Goal: Task Accomplishment & Management: Complete application form

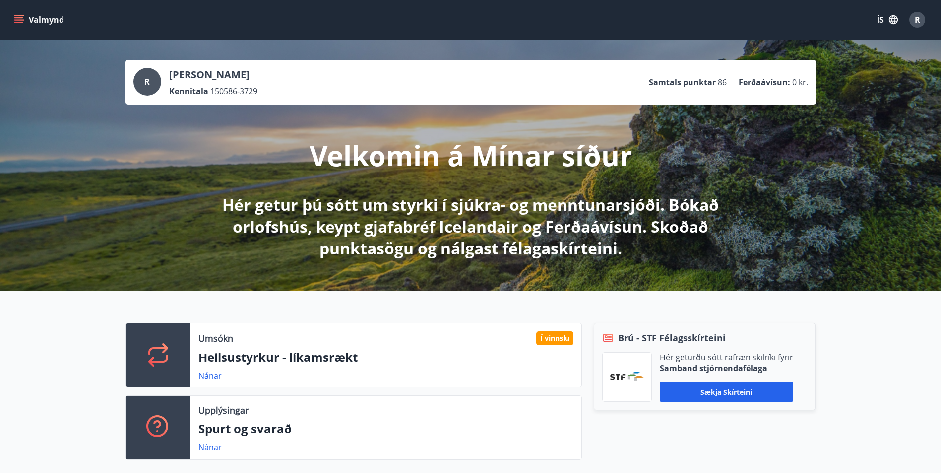
click at [915, 16] on span "R" at bounding box center [917, 19] width 5 height 11
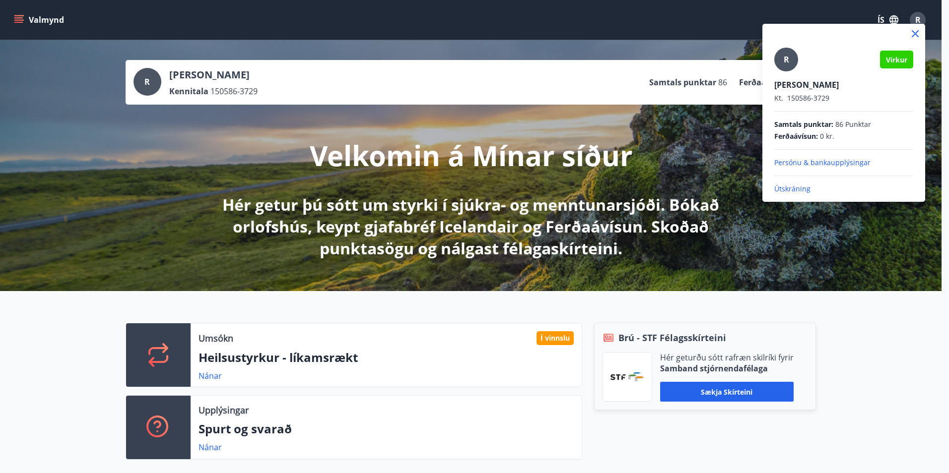
click at [10, 18] on div at bounding box center [474, 236] width 949 height 473
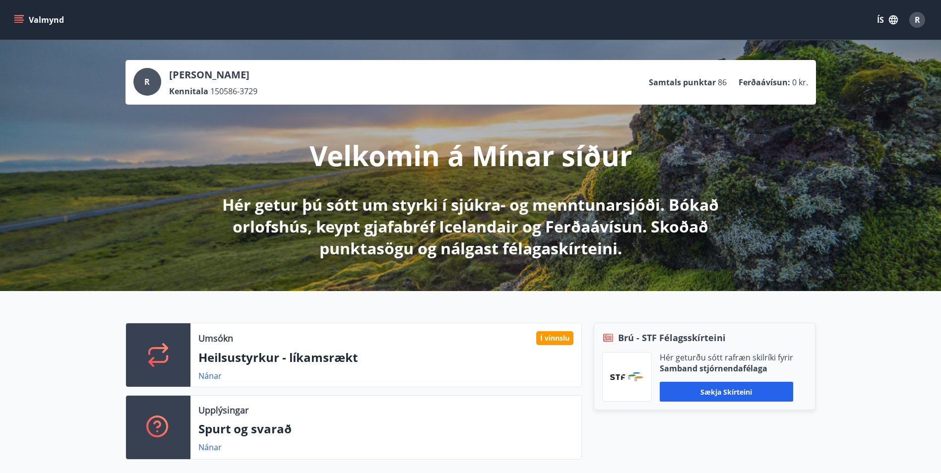
click at [15, 18] on icon "menu" at bounding box center [18, 17] width 9 height 1
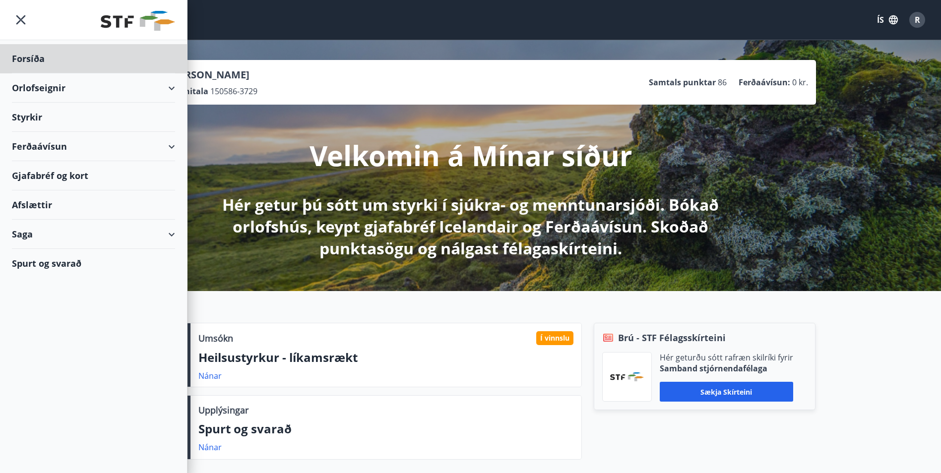
click at [23, 110] on div "Styrkir" at bounding box center [93, 117] width 163 height 29
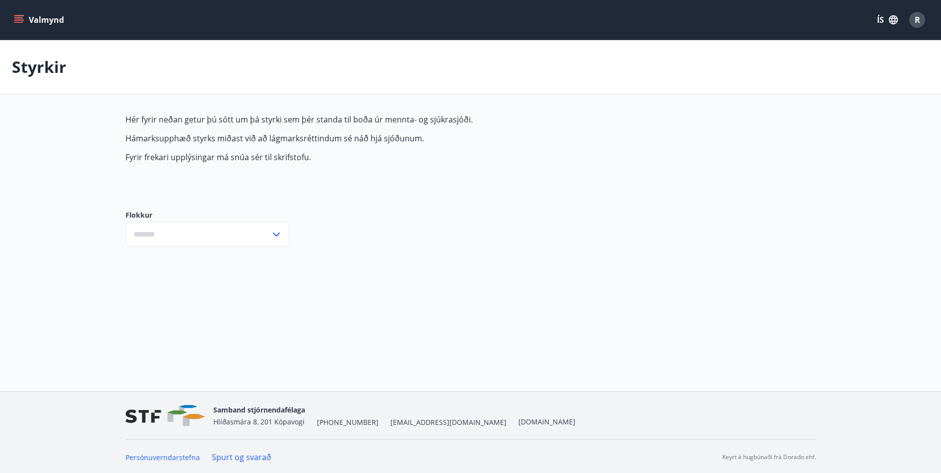
type input "***"
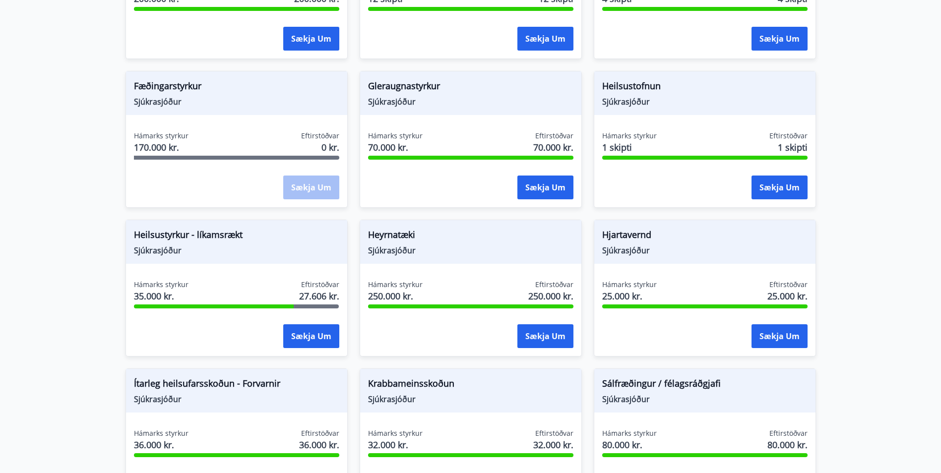
scroll to position [347, 0]
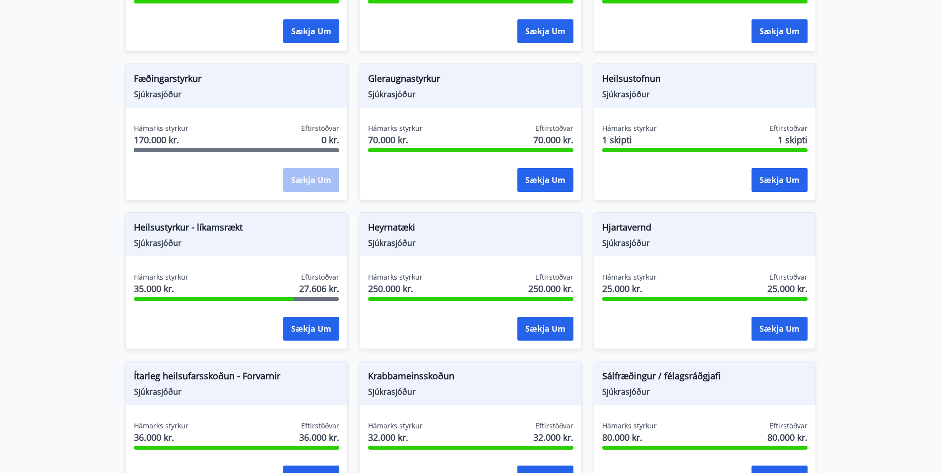
click at [160, 236] on span "Heilsustyrkur - líkamsrækt" at bounding box center [236, 229] width 205 height 17
click at [151, 295] on div "Hámarks styrkur 35.000 kr." at bounding box center [161, 284] width 55 height 25
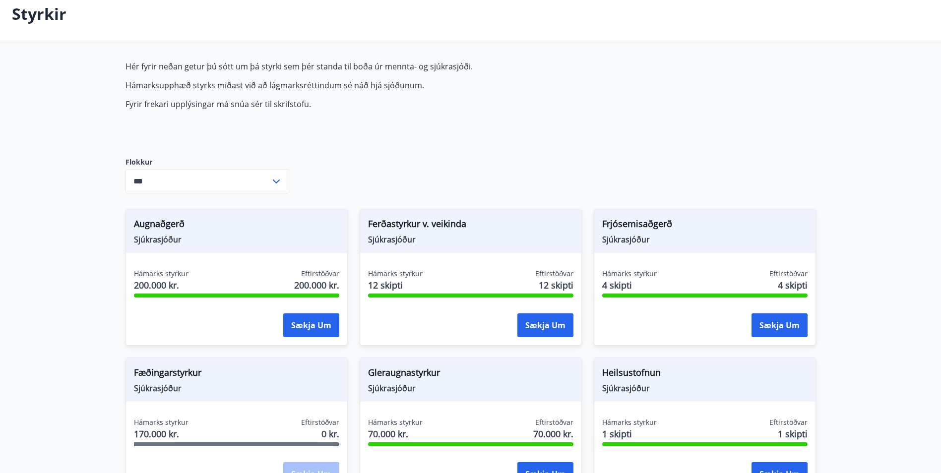
scroll to position [0, 0]
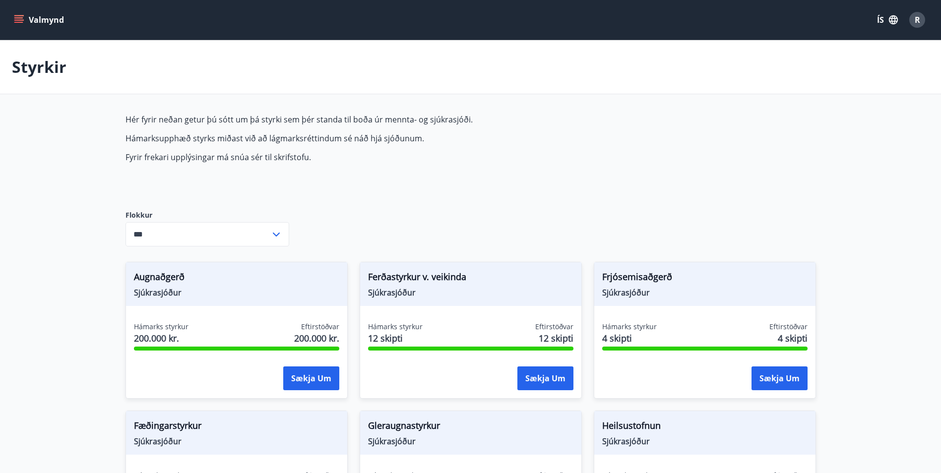
click at [16, 12] on button "Valmynd" at bounding box center [40, 20] width 56 height 18
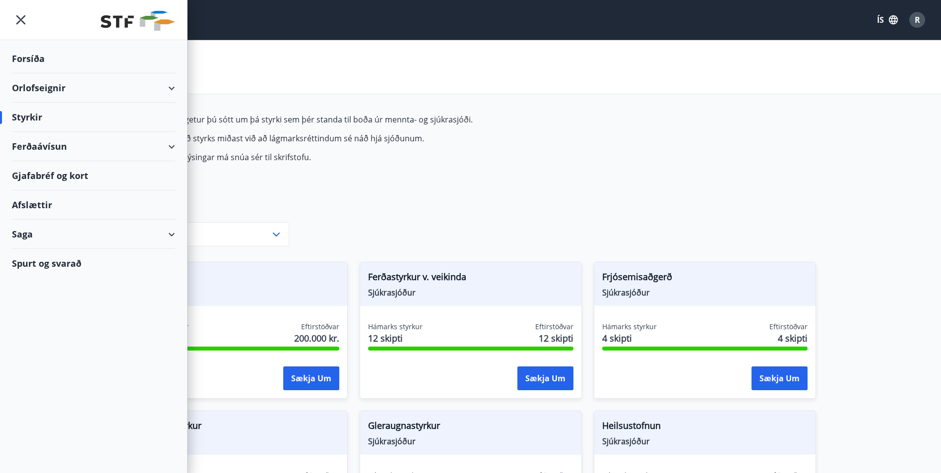
click at [916, 19] on span "R" at bounding box center [917, 19] width 5 height 11
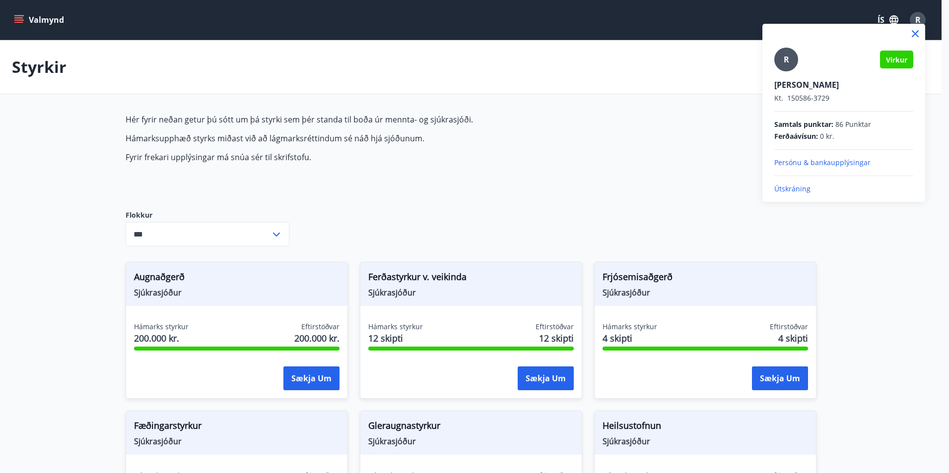
click at [24, 18] on div at bounding box center [474, 236] width 949 height 473
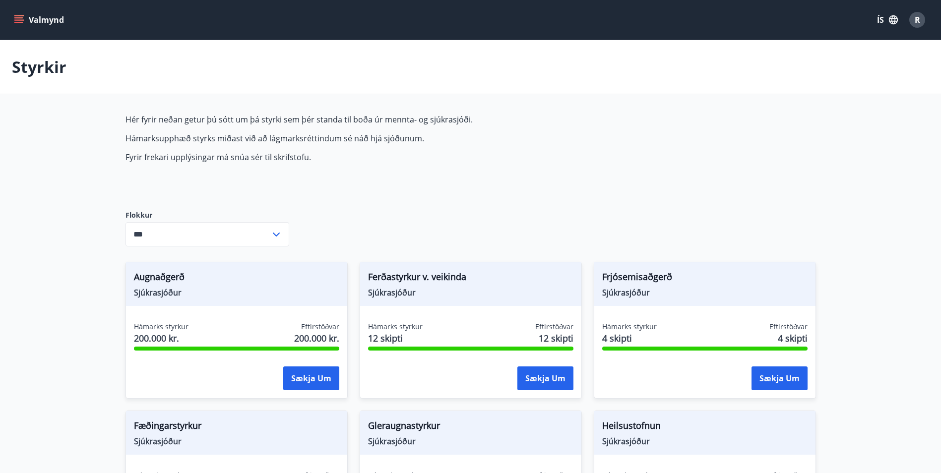
click at [16, 19] on icon "menu" at bounding box center [19, 20] width 10 height 10
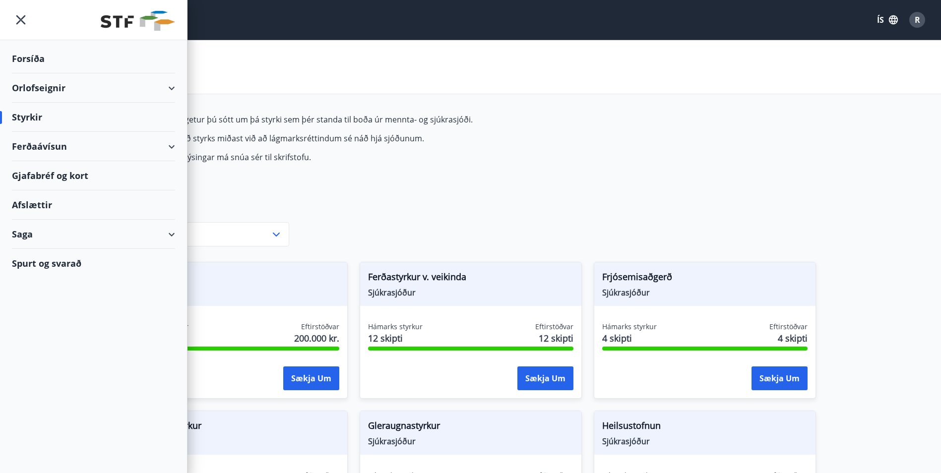
click at [35, 51] on div "Forsíða" at bounding box center [93, 58] width 163 height 29
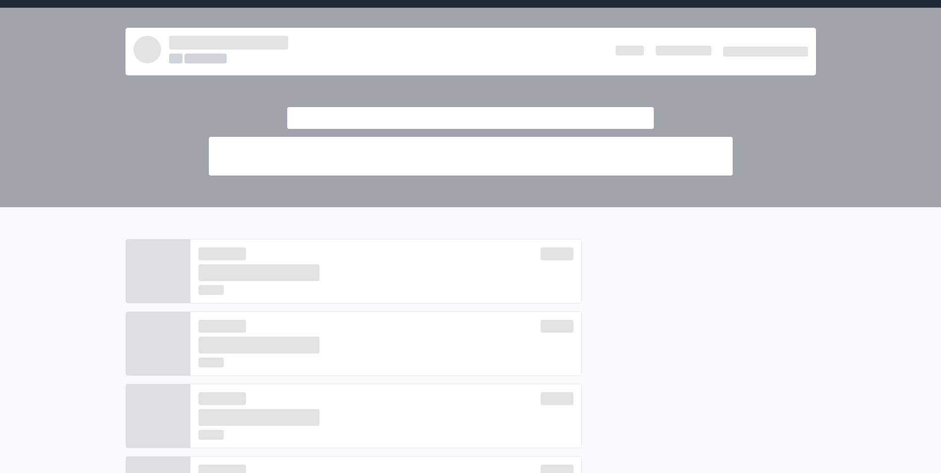
scroll to position [50, 0]
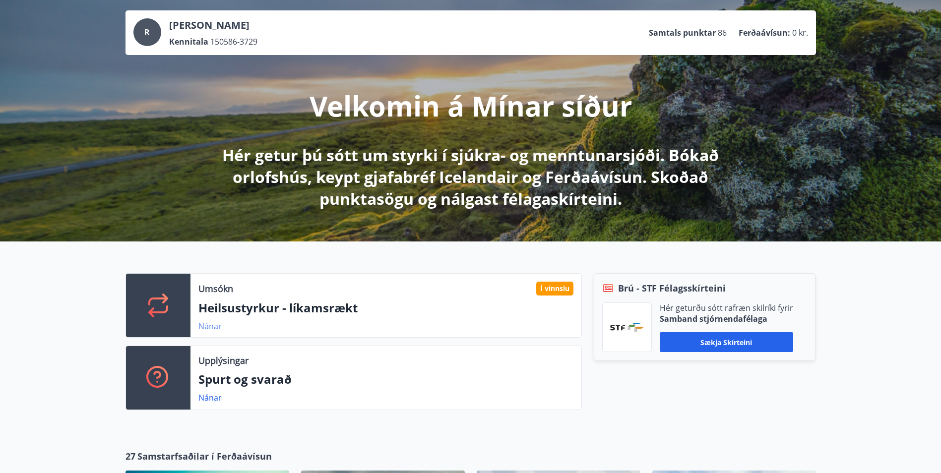
click at [211, 324] on link "Nánar" at bounding box center [209, 326] width 23 height 11
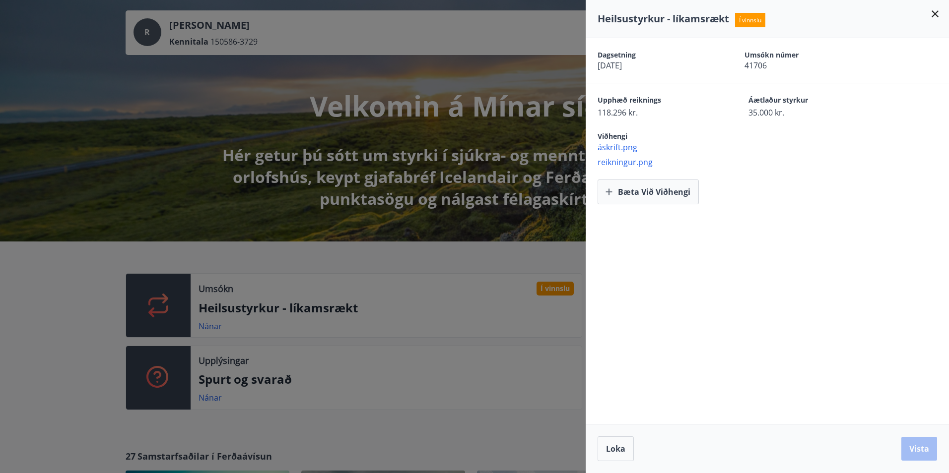
click at [32, 282] on div at bounding box center [474, 236] width 949 height 473
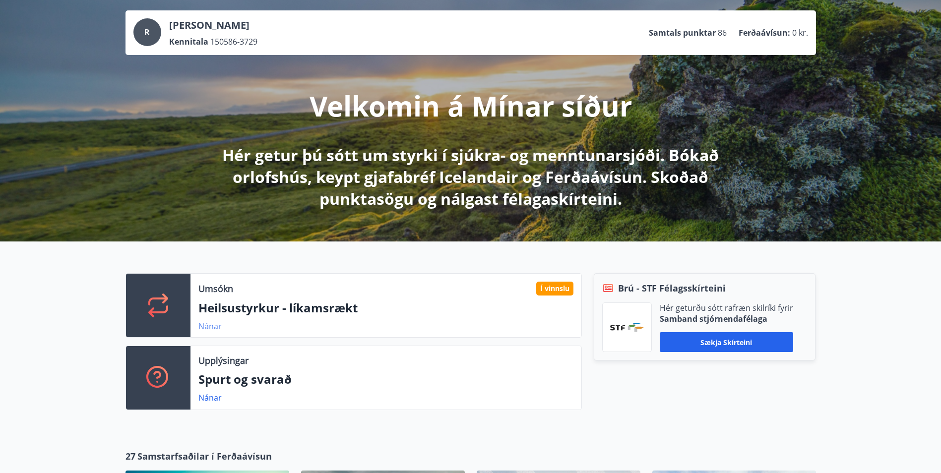
click at [213, 329] on link "Nánar" at bounding box center [209, 326] width 23 height 11
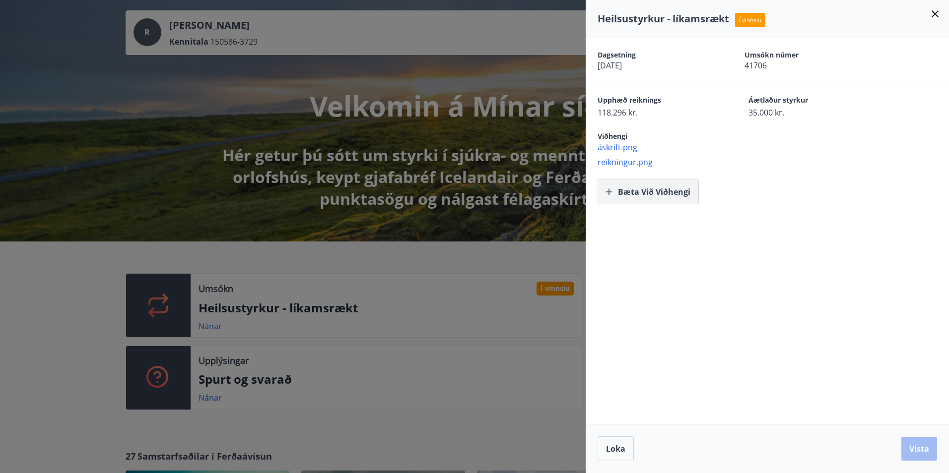
click at [643, 197] on button "Bæta við viðhengi" at bounding box center [647, 192] width 101 height 25
click at [31, 280] on div at bounding box center [474, 236] width 949 height 473
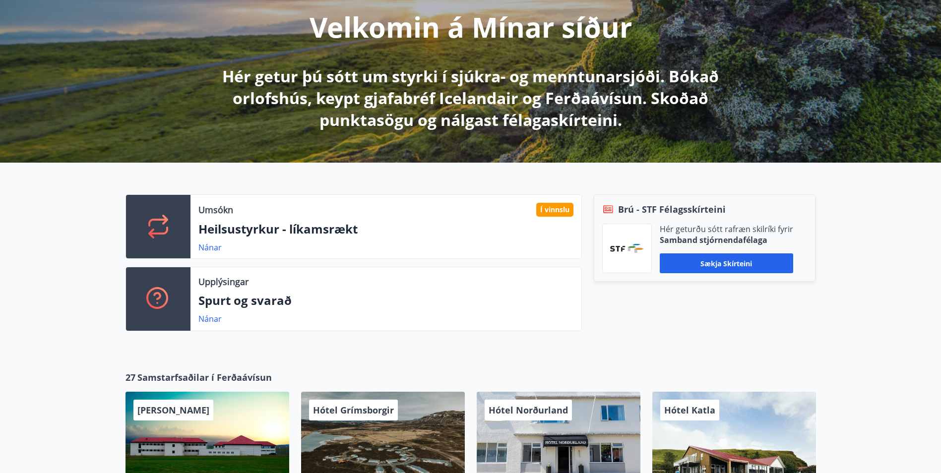
scroll to position [99, 0]
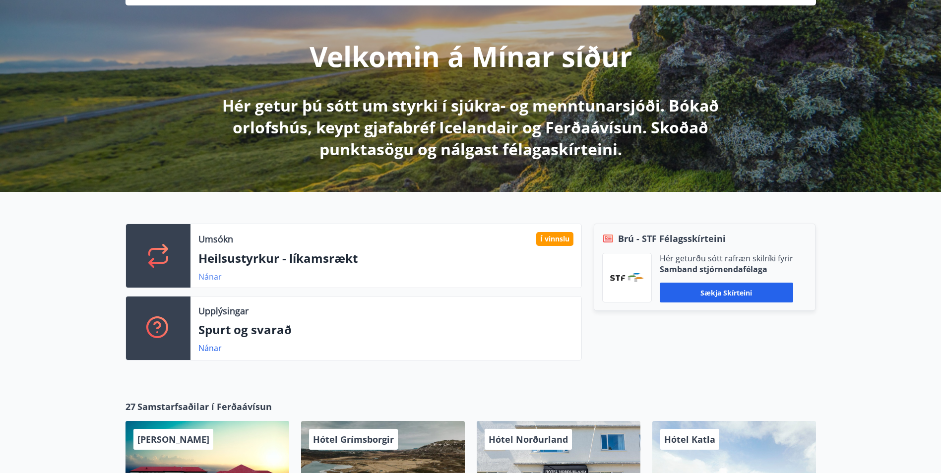
click at [217, 281] on link "Nánar" at bounding box center [209, 276] width 23 height 11
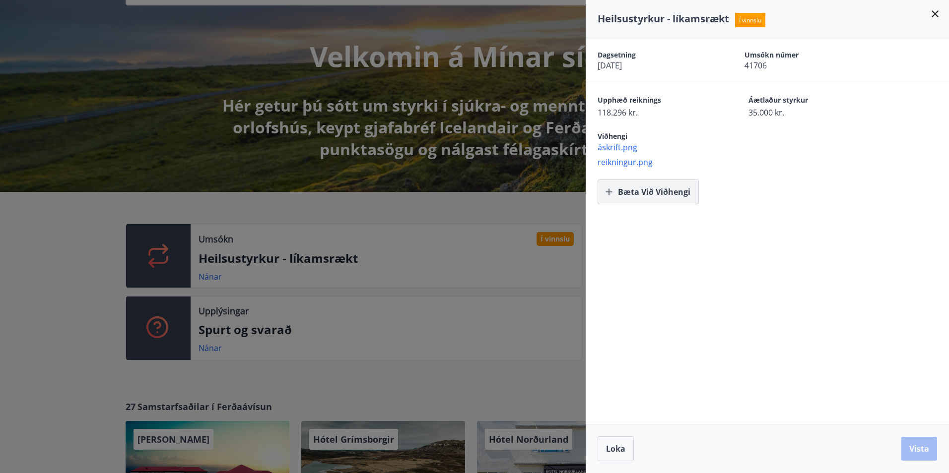
click at [659, 197] on button "Bæta við viðhengi" at bounding box center [647, 192] width 101 height 25
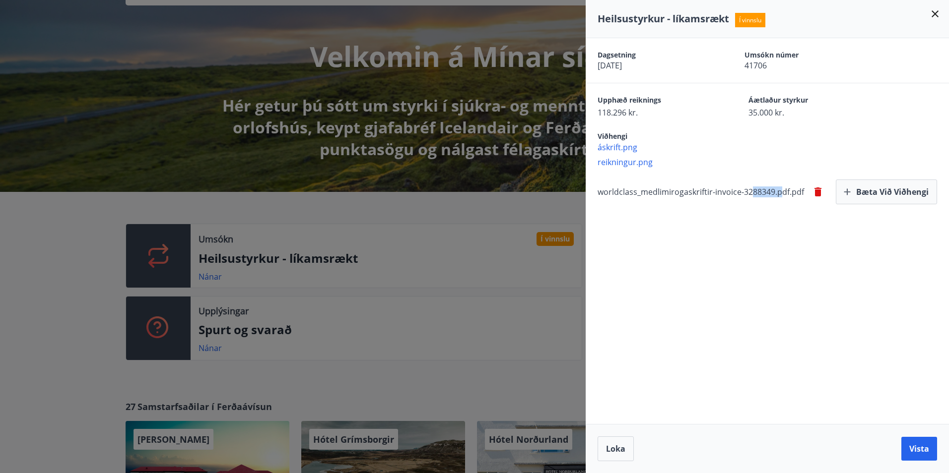
drag, startPoint x: 749, startPoint y: 194, endPoint x: 779, endPoint y: 202, distance: 31.6
click at [779, 202] on div "worldclass_medlimirogaskriftir-invoice-3288349.pdf.pdf [PERSON_NAME] við viðhen…" at bounding box center [772, 192] width 351 height 25
drag, startPoint x: 779, startPoint y: 202, endPoint x: 803, endPoint y: 266, distance: 68.1
click at [779, 288] on div "Dagsetning [DATE] Umsókn númer 41706 Upphæð reiknings 118.296 kr. Áætlaður styr…" at bounding box center [766, 231] width 363 height 386
click at [849, 195] on icon "button" at bounding box center [847, 192] width 10 height 10
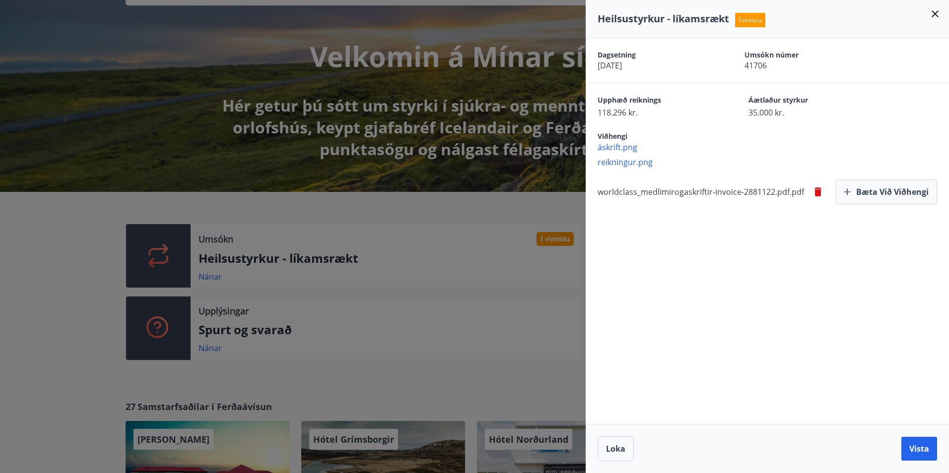
drag, startPoint x: 676, startPoint y: 193, endPoint x: 649, endPoint y: 195, distance: 26.9
click at [650, 195] on span "worldclass_medlimirogaskriftir-invoice-2881122.pdf.pdf" at bounding box center [700, 192] width 206 height 11
drag, startPoint x: 638, startPoint y: 191, endPoint x: 893, endPoint y: 199, distance: 255.2
click at [893, 199] on div "worldclass_medlimirogaskriftir-invoice-2881122.pdf.pdf [PERSON_NAME] við viðhen…" at bounding box center [772, 192] width 351 height 25
click at [616, 450] on span "Loka" at bounding box center [615, 449] width 19 height 11
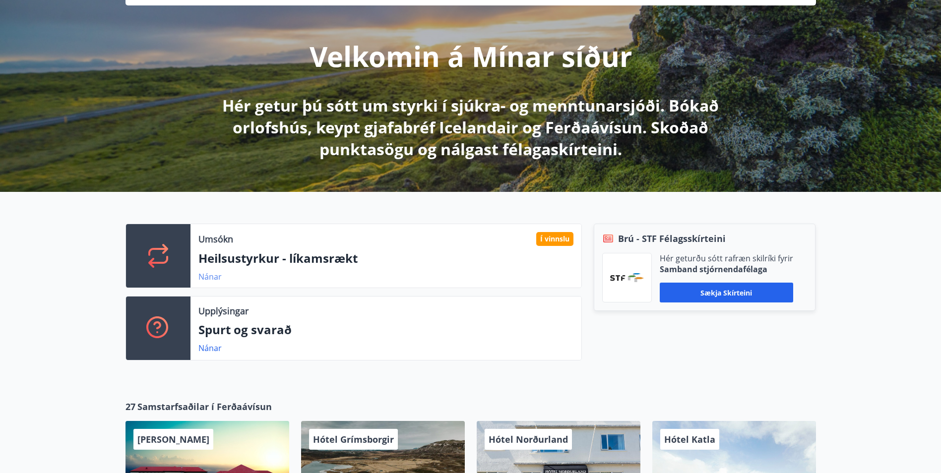
click at [208, 281] on link "Nánar" at bounding box center [209, 276] width 23 height 11
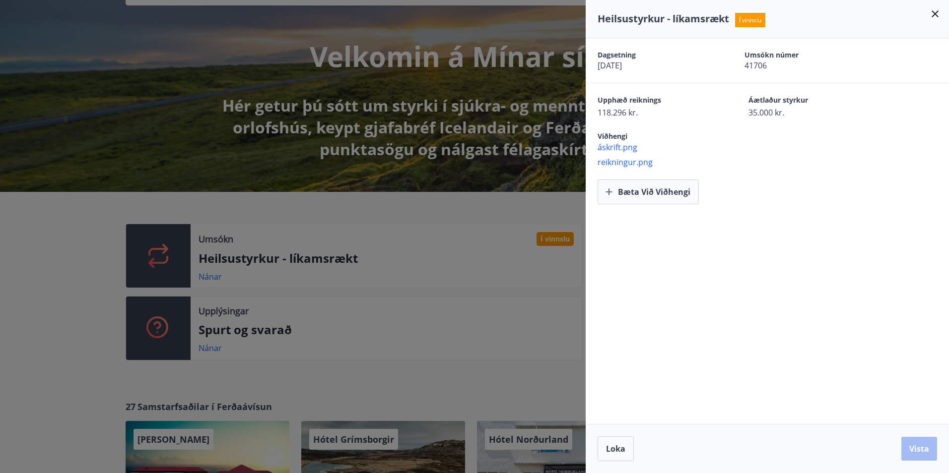
click at [629, 160] on span "reikningur.png" at bounding box center [772, 162] width 351 height 11
click at [631, 162] on span "reikningur.png" at bounding box center [772, 162] width 351 height 11
click at [629, 149] on span "áskrift.png" at bounding box center [772, 147] width 351 height 11
click at [39, 274] on div at bounding box center [474, 236] width 949 height 473
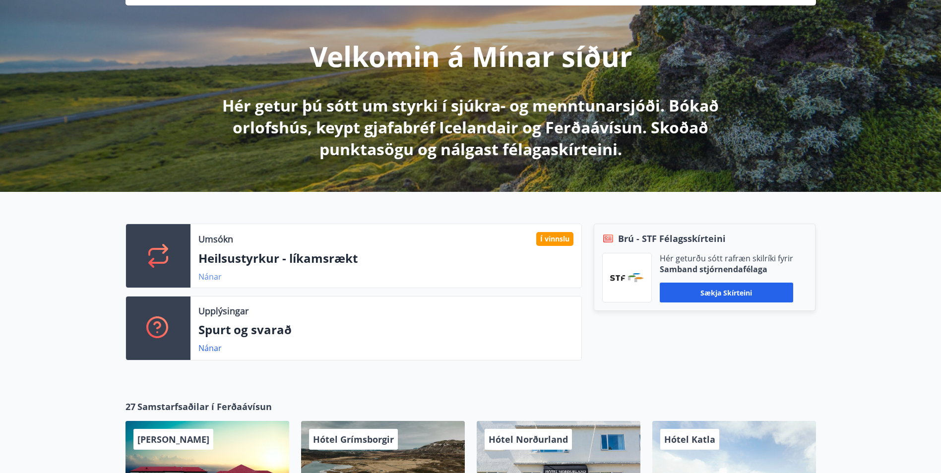
click at [213, 273] on link "Nánar" at bounding box center [209, 276] width 23 height 11
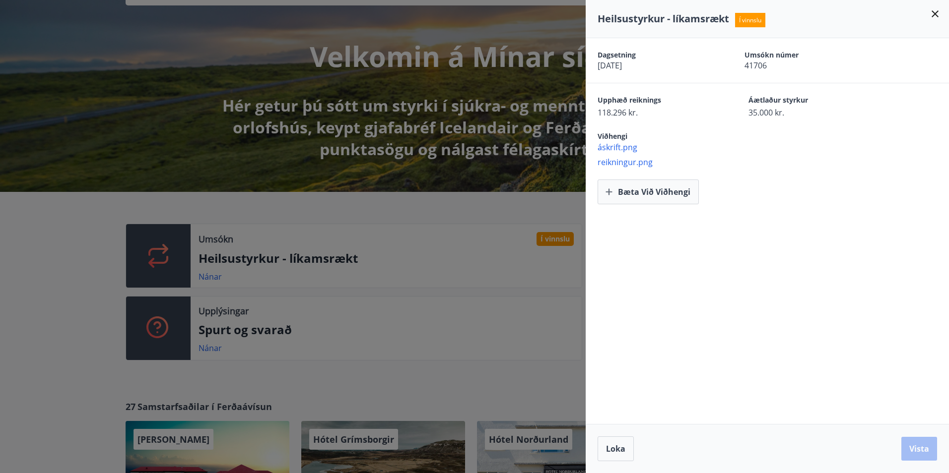
click at [96, 253] on div at bounding box center [474, 236] width 949 height 473
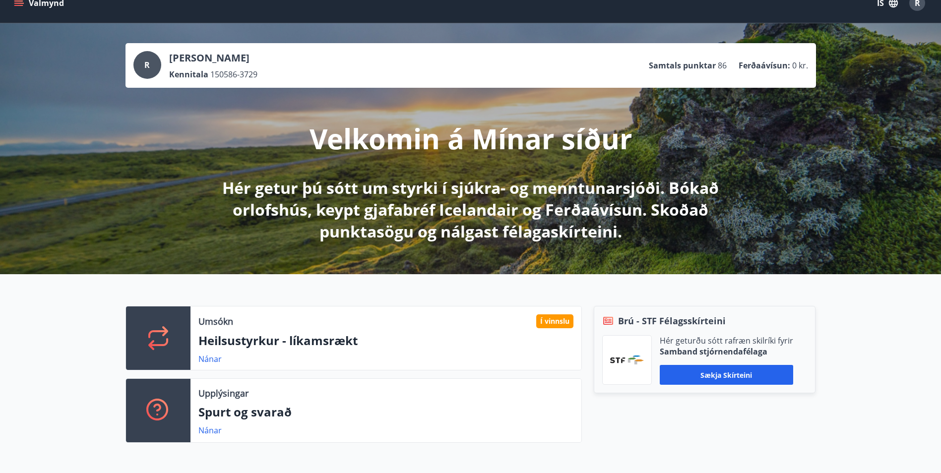
scroll to position [0, 0]
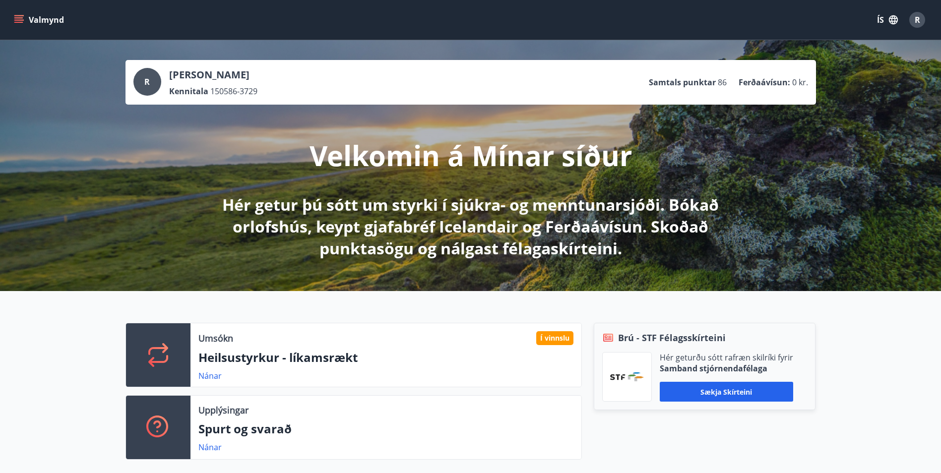
click at [17, 21] on icon "menu" at bounding box center [19, 20] width 10 height 10
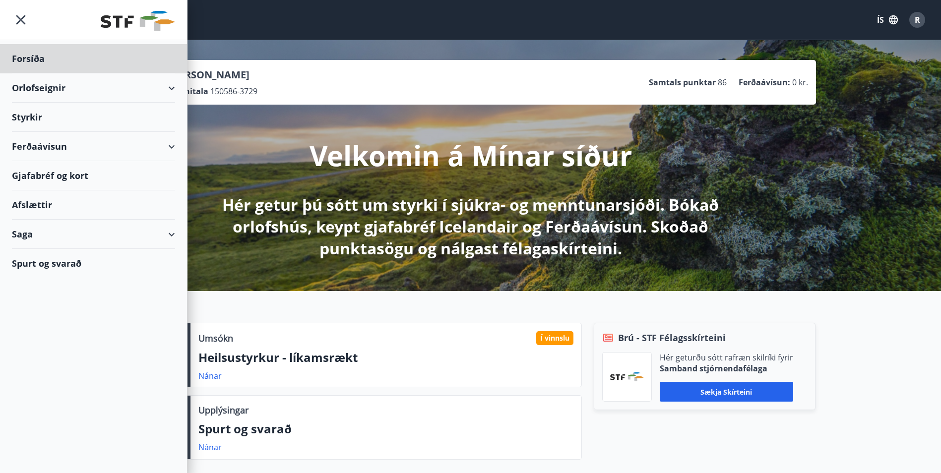
click at [35, 112] on div "Styrkir" at bounding box center [93, 117] width 163 height 29
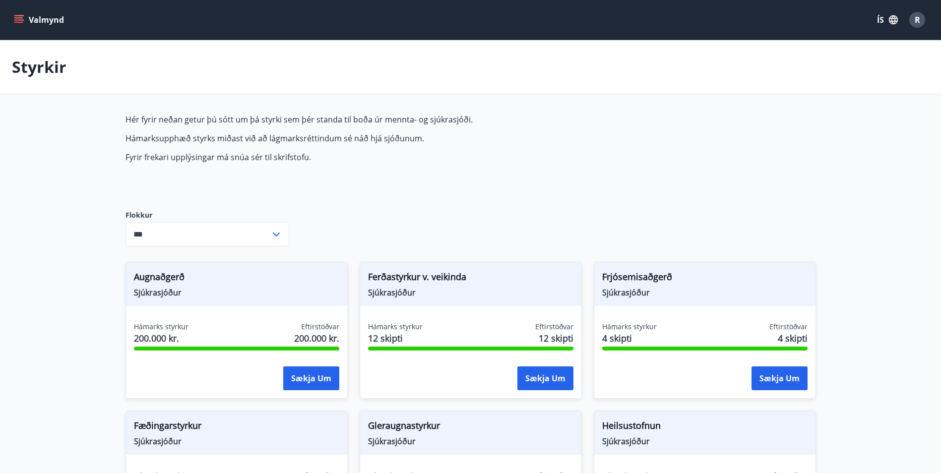
type input "***"
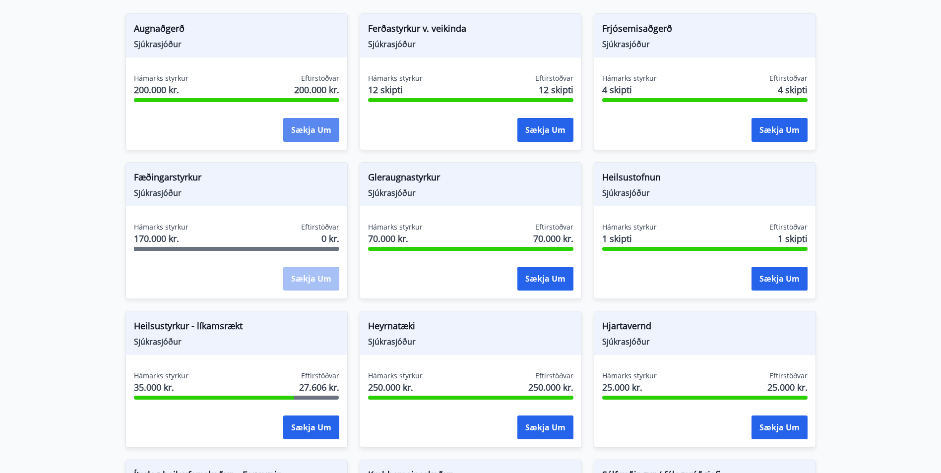
scroll to position [298, 0]
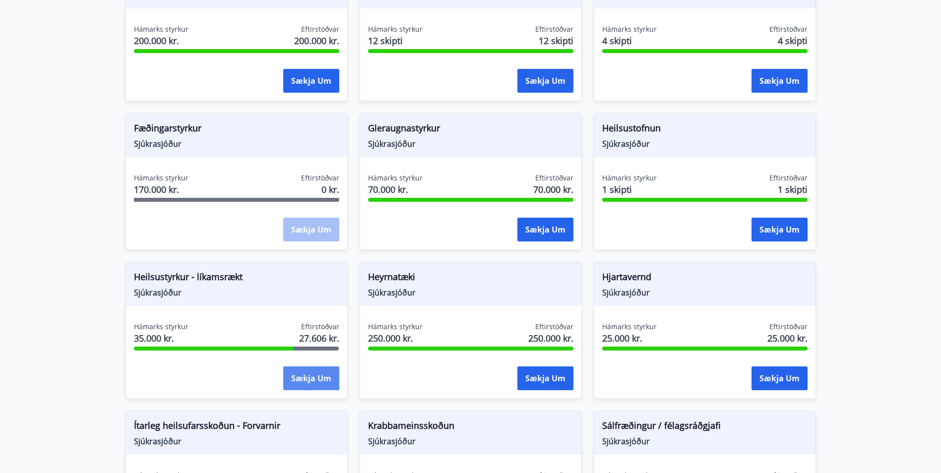
click at [308, 385] on button "Sækja um" at bounding box center [311, 379] width 56 height 24
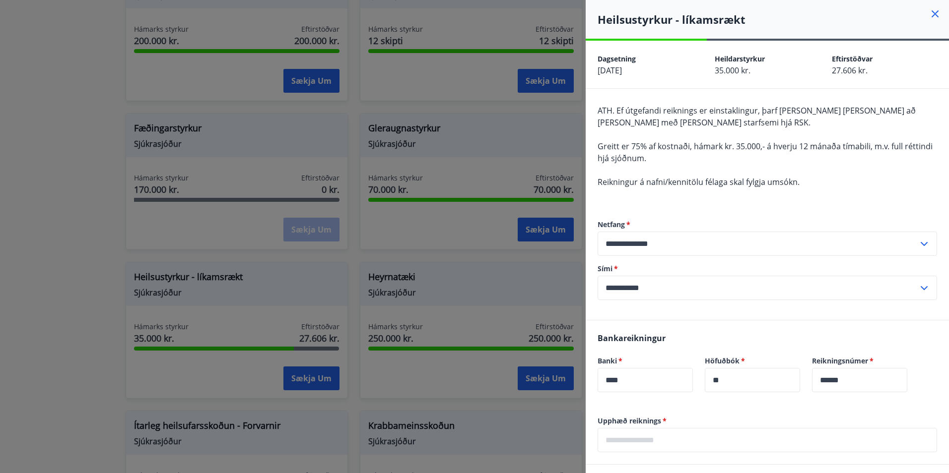
click at [929, 14] on icon at bounding box center [935, 14] width 12 height 12
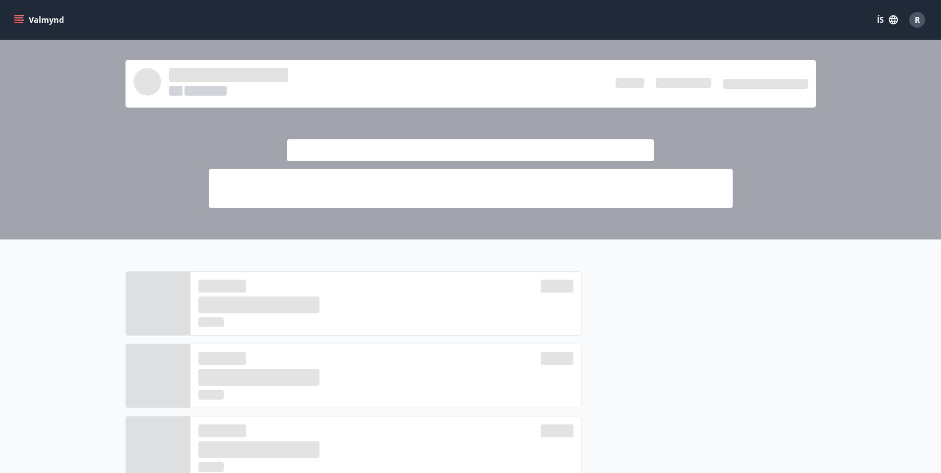
click at [31, 19] on button "Valmynd" at bounding box center [40, 20] width 56 height 18
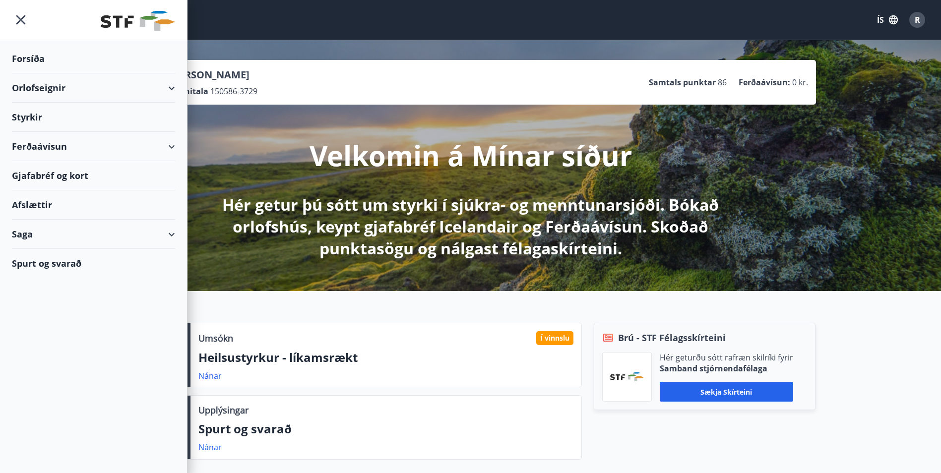
click at [429, 375] on div "Nánar" at bounding box center [385, 376] width 375 height 12
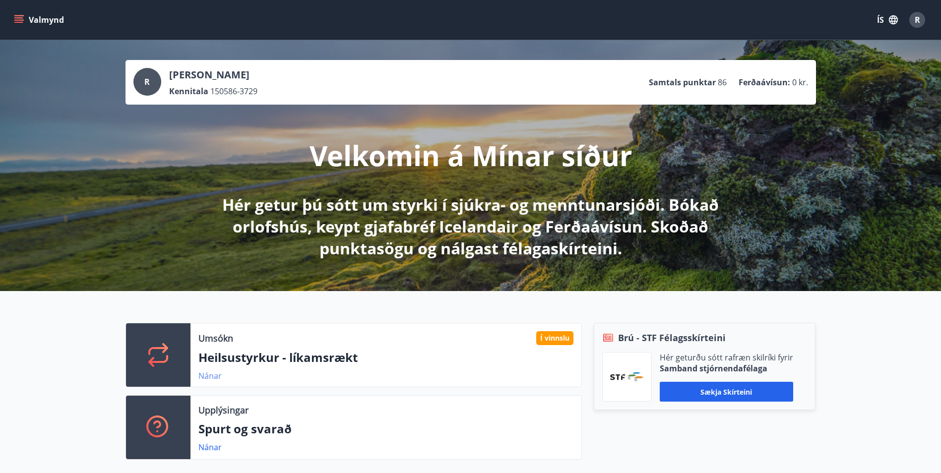
click at [201, 380] on link "Nánar" at bounding box center [209, 376] width 23 height 11
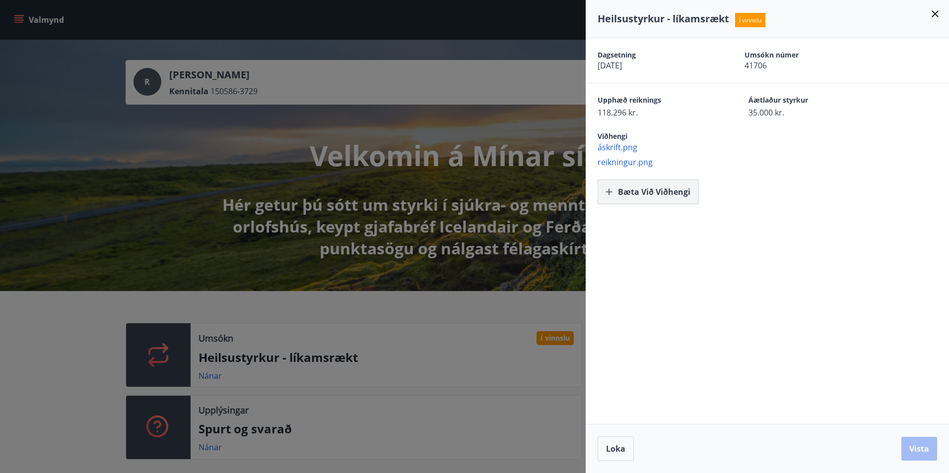
click at [625, 187] on button "Bæta við viðhengi" at bounding box center [647, 192] width 101 height 25
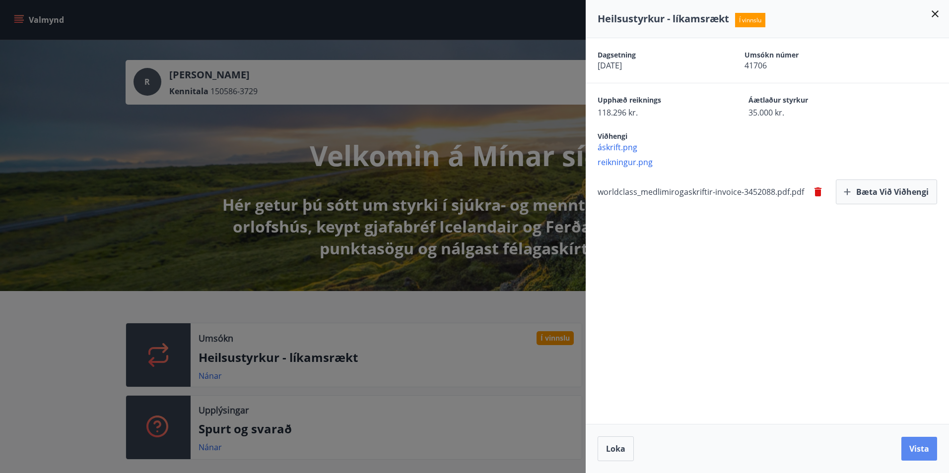
click at [915, 451] on button "Vista" at bounding box center [919, 449] width 36 height 24
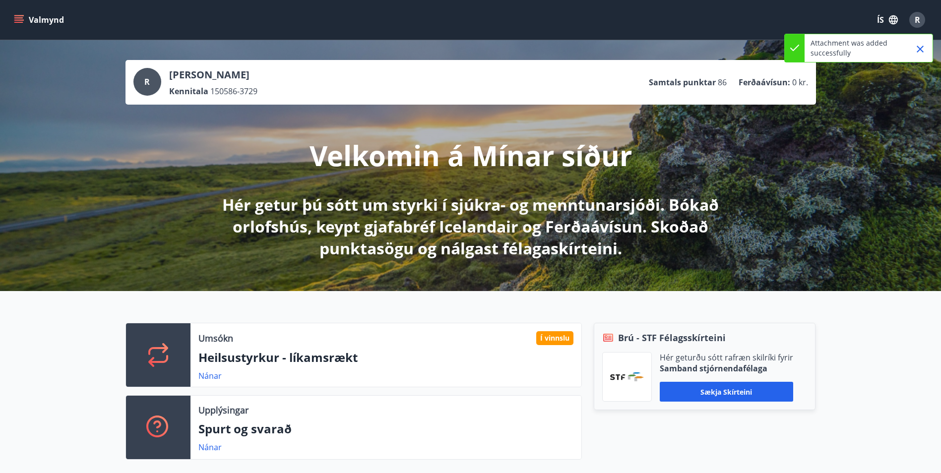
click at [548, 333] on div "Í vinnslu" at bounding box center [554, 338] width 37 height 14
click at [208, 374] on link "Nánar" at bounding box center [209, 376] width 23 height 11
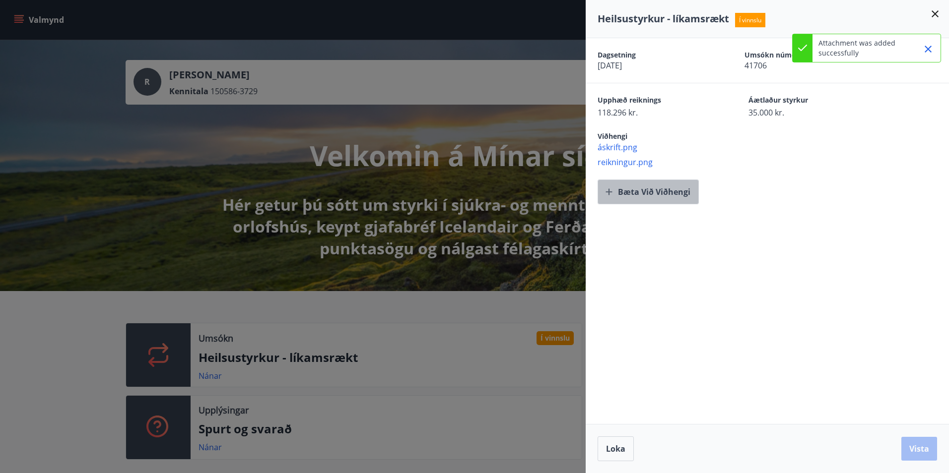
click at [657, 192] on button "Bæta við viðhengi" at bounding box center [647, 192] width 101 height 25
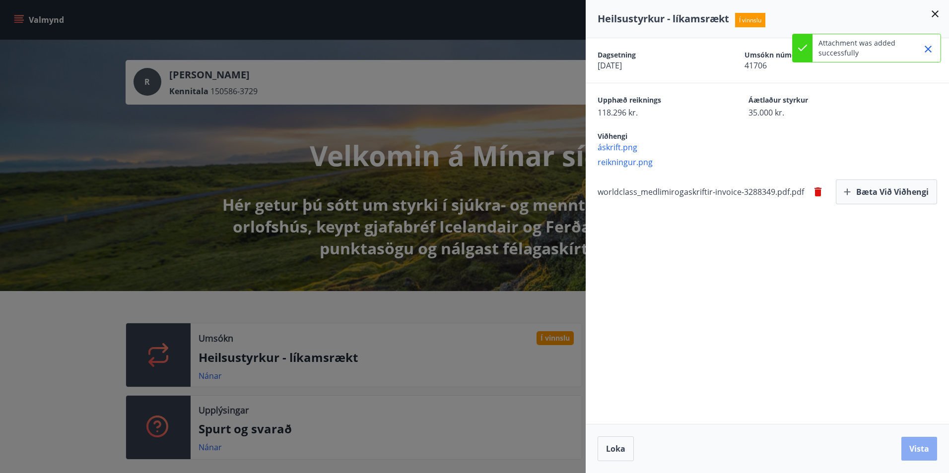
click at [920, 449] on button "Vista" at bounding box center [919, 449] width 36 height 24
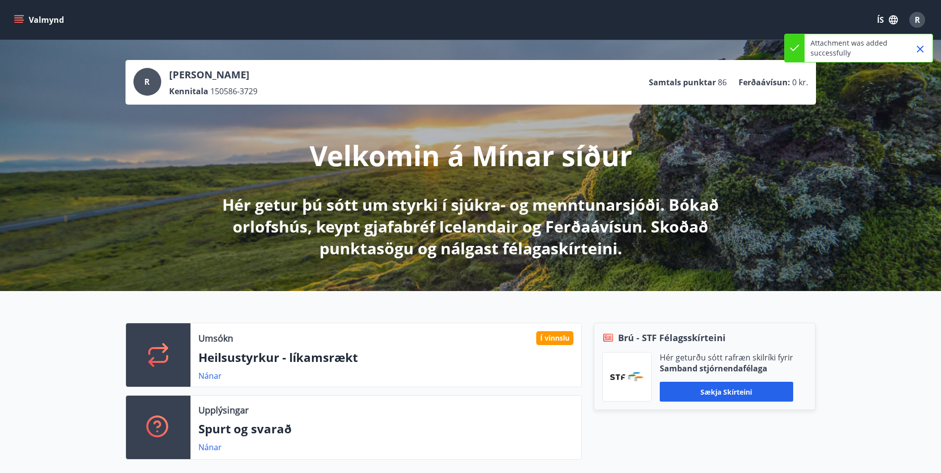
click at [225, 374] on div "Nánar" at bounding box center [213, 376] width 31 height 12
click at [222, 374] on div "Nánar" at bounding box center [213, 376] width 31 height 12
click at [210, 377] on link "Nánar" at bounding box center [209, 376] width 23 height 11
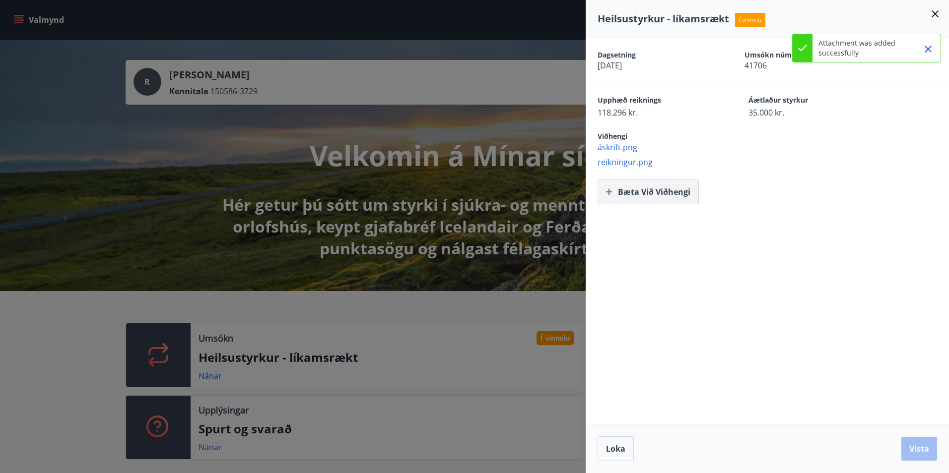
click at [665, 190] on button "Bæta við viðhengi" at bounding box center [647, 192] width 101 height 25
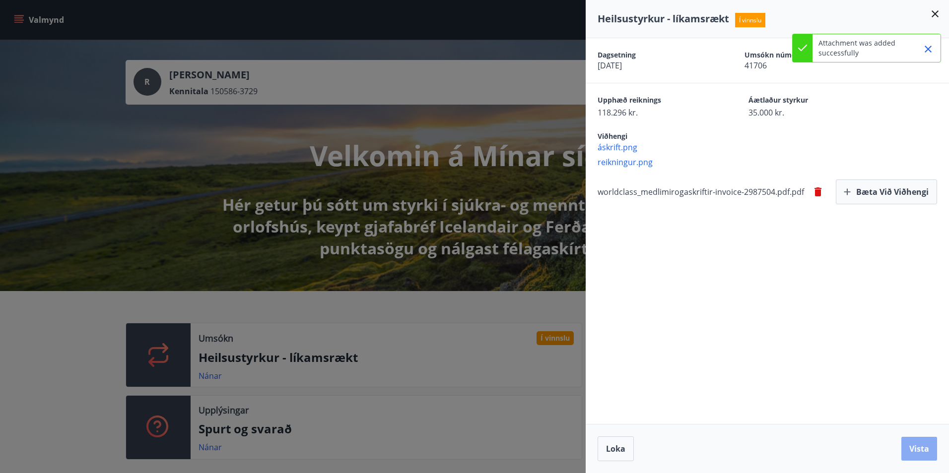
click at [920, 449] on button "Vista" at bounding box center [919, 449] width 36 height 24
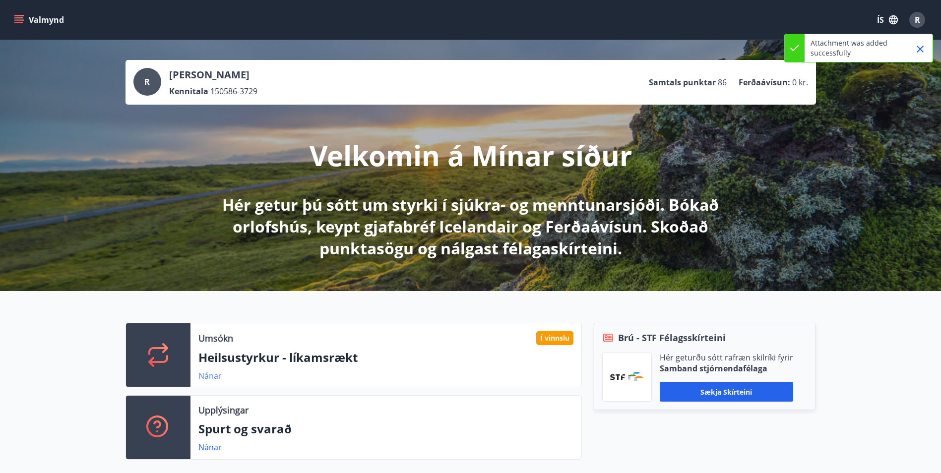
click at [210, 373] on link "Nánar" at bounding box center [209, 376] width 23 height 11
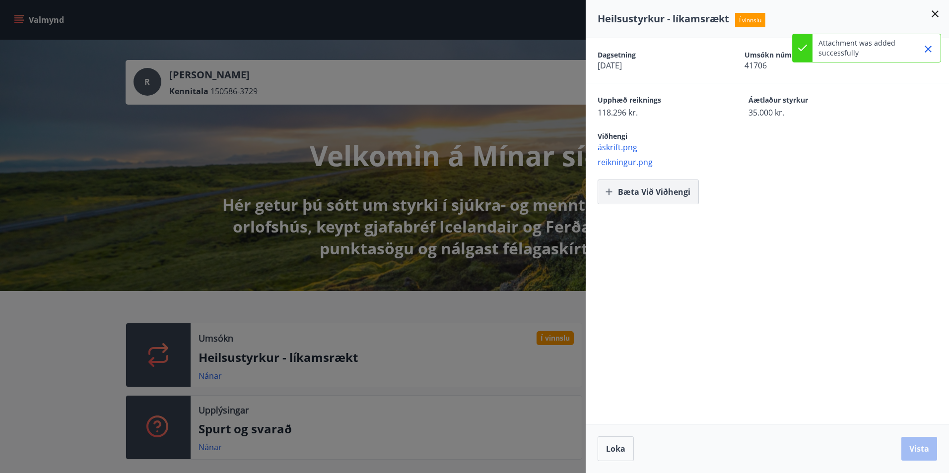
click at [658, 201] on button "Bæta við viðhengi" at bounding box center [647, 192] width 101 height 25
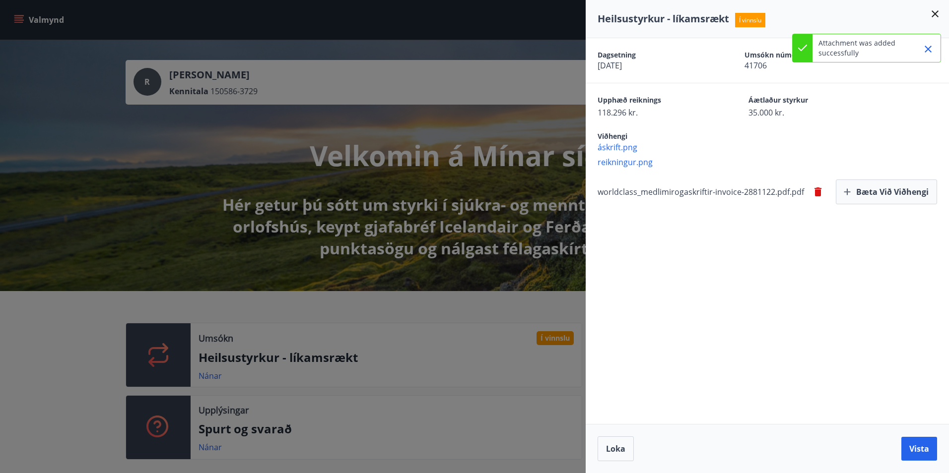
click at [914, 447] on button "Vista" at bounding box center [919, 449] width 36 height 24
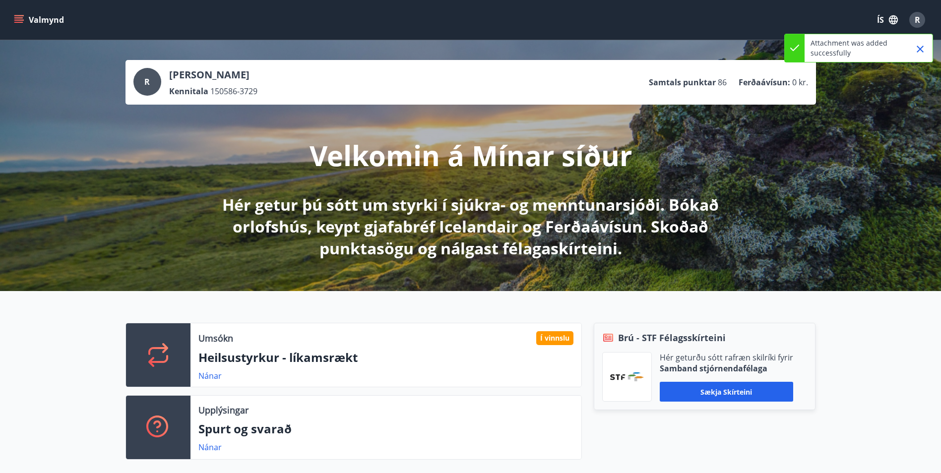
click at [15, 16] on icon "menu" at bounding box center [19, 20] width 10 height 10
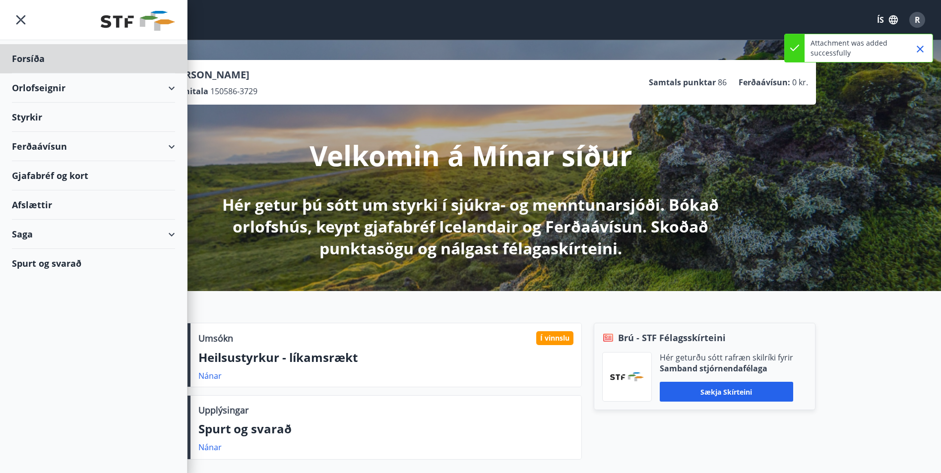
click at [25, 112] on div "Styrkir" at bounding box center [93, 117] width 163 height 29
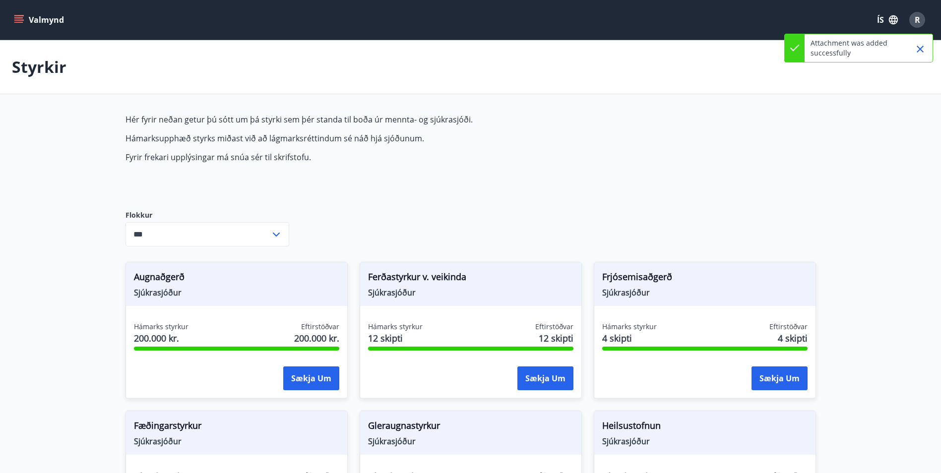
type input "***"
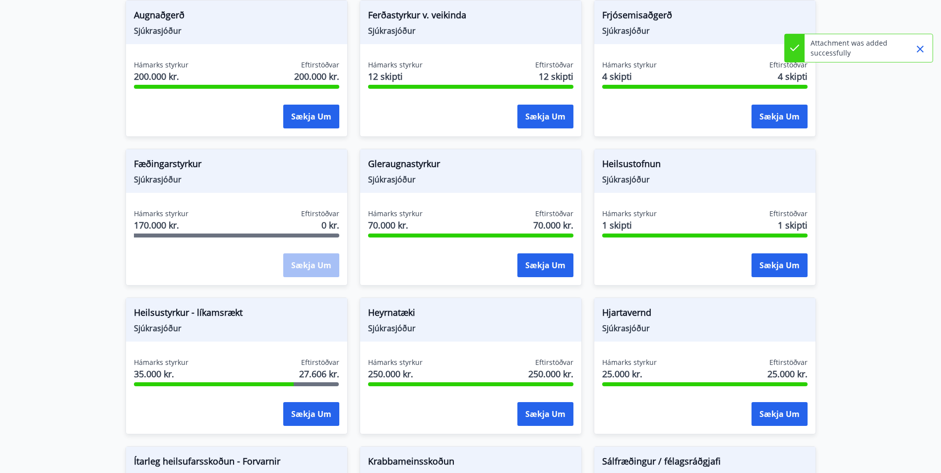
scroll to position [298, 0]
